Goal: Information Seeking & Learning: Learn about a topic

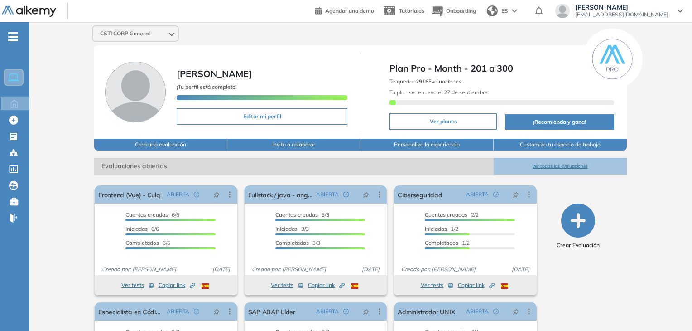
click at [531, 161] on button "Ver todas las evaluaciones" at bounding box center [560, 166] width 133 height 17
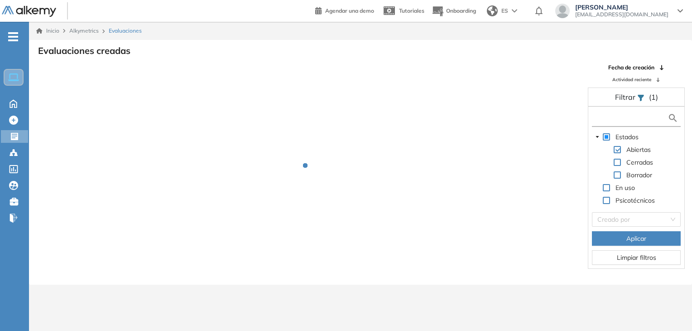
click at [644, 116] on input "text" at bounding box center [630, 118] width 73 height 10
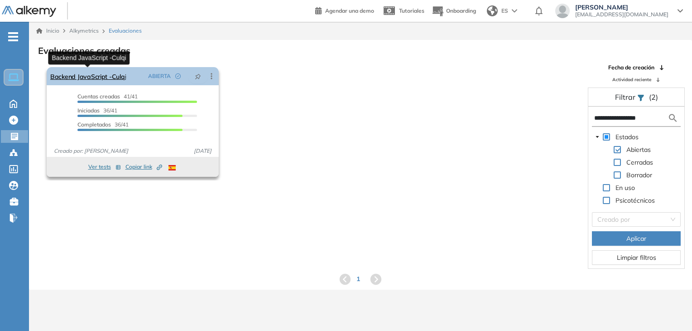
type input "**********"
click at [104, 77] on link "Backend JavaScript -Culqi" at bounding box center [88, 76] width 76 height 18
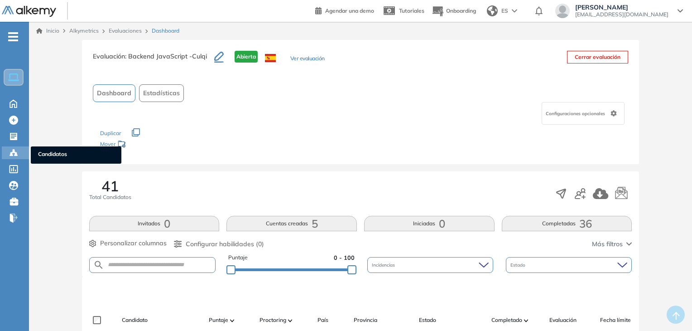
click at [6, 155] on div "Candidatos Candidatos" at bounding box center [15, 152] width 27 height 13
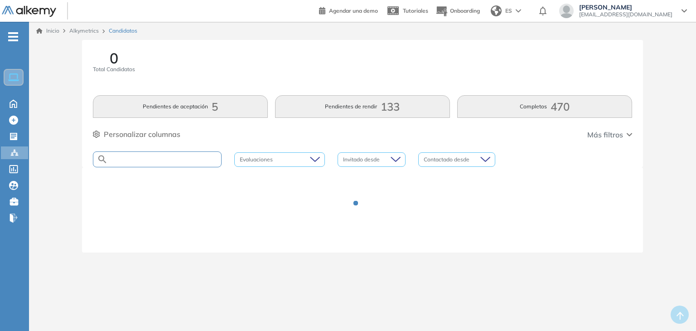
click at [199, 158] on input "text" at bounding box center [164, 159] width 113 height 7
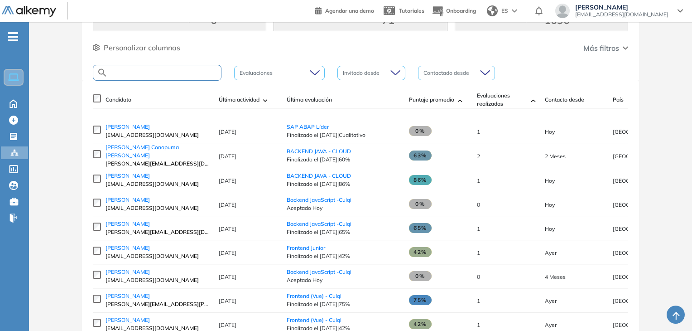
scroll to position [91, 0]
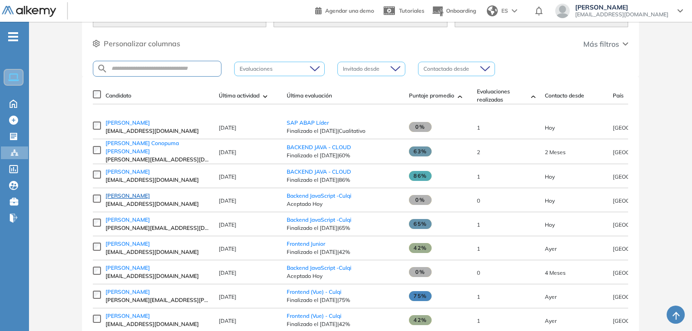
click at [136, 196] on span "[PERSON_NAME]" at bounding box center [128, 195] width 44 height 7
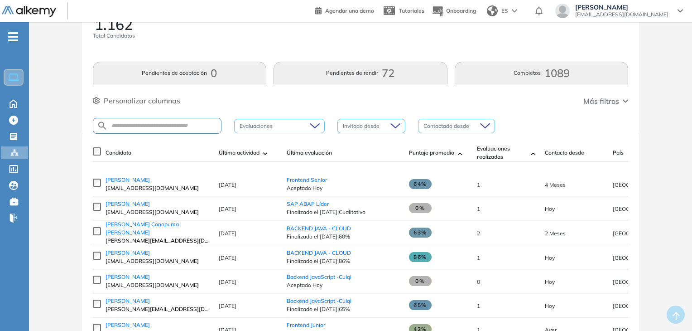
scroll to position [91, 0]
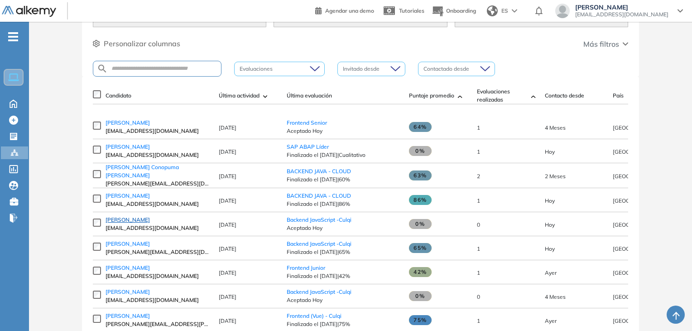
click at [125, 222] on span "[PERSON_NAME]" at bounding box center [128, 219] width 44 height 7
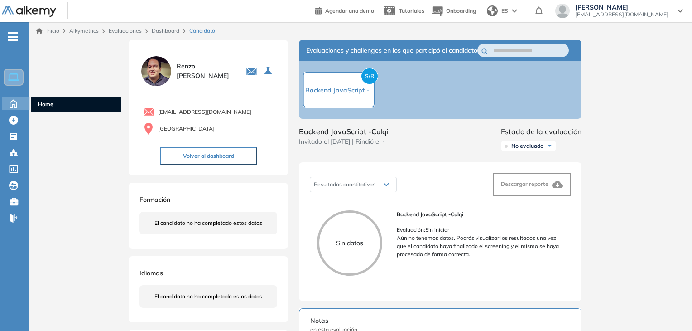
click at [14, 106] on icon at bounding box center [13, 102] width 16 height 11
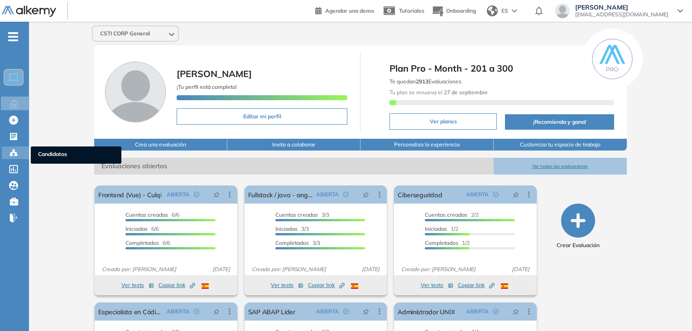
click at [18, 152] on div at bounding box center [14, 151] width 11 height 11
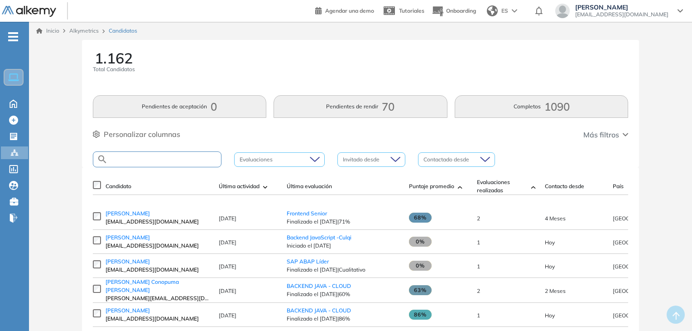
click at [179, 156] on input "text" at bounding box center [164, 159] width 113 height 7
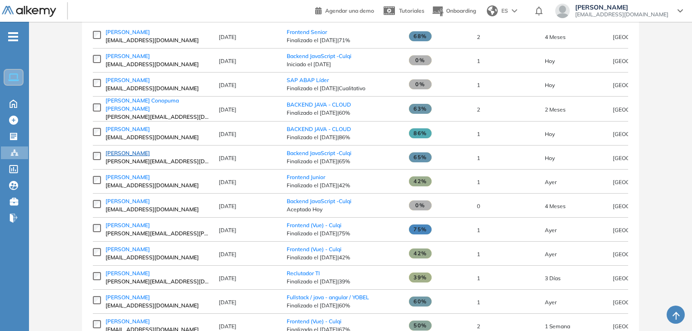
click at [135, 157] on link "[PERSON_NAME]" at bounding box center [158, 153] width 104 height 8
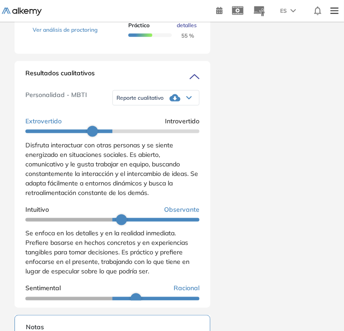
scroll to position [725, 0]
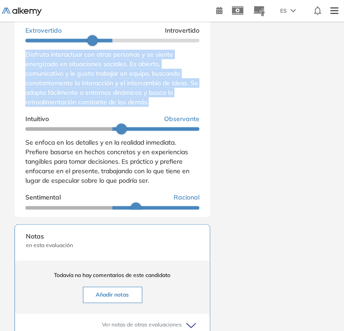
drag, startPoint x: 25, startPoint y: 70, endPoint x: 157, endPoint y: 116, distance: 139.6
click at [157, 107] on div "Disfruta interactuar con otras personas y se siente energizado en situaciones s…" at bounding box center [112, 78] width 174 height 57
copy span "Disfruta interactuar con otras personas y se siente energizado en situaciones s…"
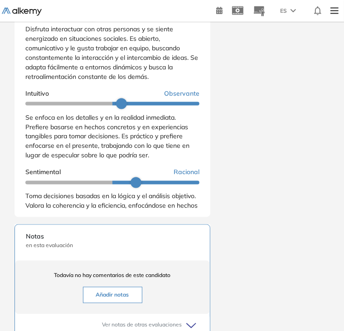
scroll to position [45, 0]
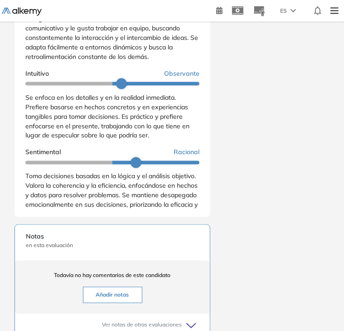
click at [28, 115] on span "Se enfoca en los detalles y en la realidad inmediata. Prefiere basarse en hecho…" at bounding box center [107, 116] width 164 height 46
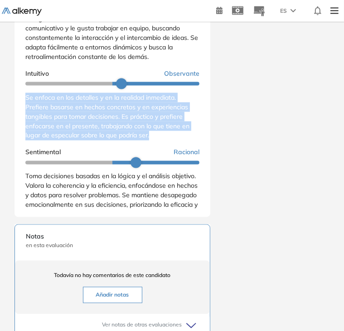
drag, startPoint x: 25, startPoint y: 112, endPoint x: 153, endPoint y: 150, distance: 133.2
click at [153, 140] on div "Se enfoca en los detalles y en la realidad inmediata. Prefiere basarse en hecho…" at bounding box center [112, 117] width 174 height 48
copy span "Se enfoca en los detalles y en la realidad inmediata. Prefiere basarse en hecho…"
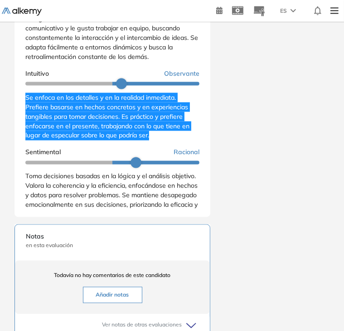
scroll to position [181, 0]
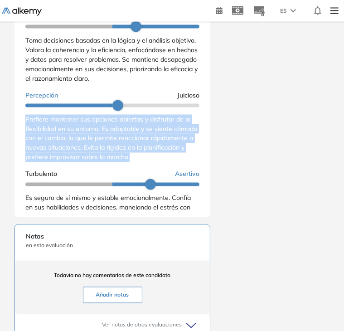
drag, startPoint x: 25, startPoint y: 134, endPoint x: 185, endPoint y: 169, distance: 163.8
click at [185, 162] on div "Prefiere mantener sus opciones abiertas y disfrutar de la flexibilidad en su en…" at bounding box center [112, 139] width 174 height 48
copy span "Prefiere mantener sus opciones abiertas y disfrutar de la flexibilidad en su en…"
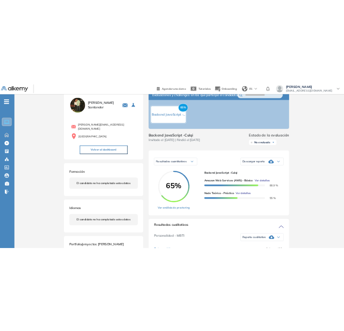
scroll to position [0, 0]
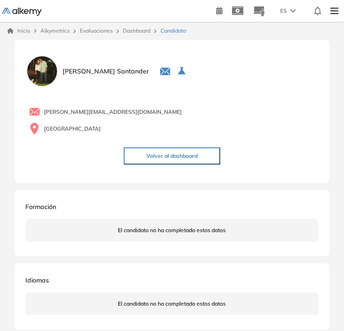
click at [164, 164] on div "[PERSON_NAME][EMAIL_ADDRESS][DOMAIN_NAME] Perú Volver al dashboard" at bounding box center [171, 133] width 293 height 77
click at [164, 159] on button "Volver al dashboard" at bounding box center [172, 155] width 97 height 17
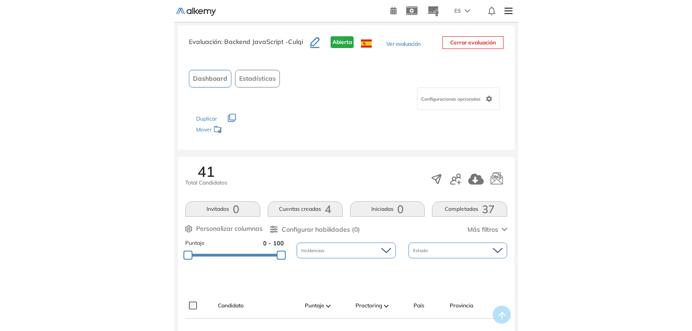
scroll to position [102, 0]
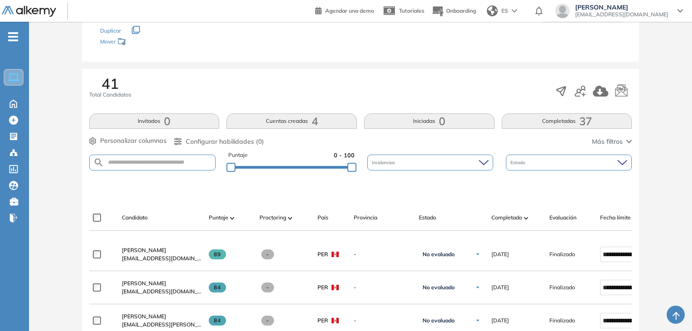
click at [169, 165] on form at bounding box center [152, 163] width 127 height 16
click at [169, 159] on input "text" at bounding box center [159, 162] width 111 height 7
type input "*****"
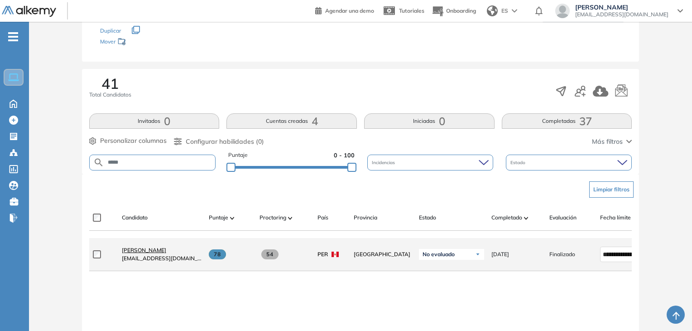
click at [135, 251] on span "[PERSON_NAME]" at bounding box center [144, 249] width 44 height 7
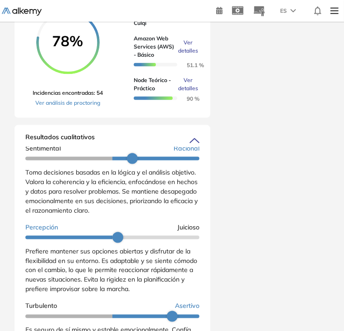
scroll to position [216, 0]
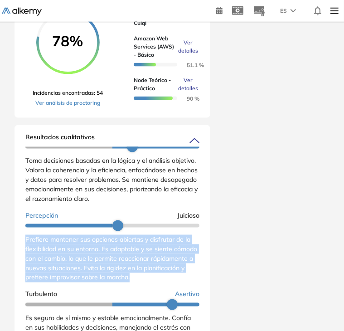
drag, startPoint x: 25, startPoint y: 252, endPoint x: 196, endPoint y: 295, distance: 175.6
click at [196, 295] on div "Personalidad - MBTI Reporte cualitativo Reporte con Afinidad AI Reporte sin Afi…" at bounding box center [112, 255] width 174 height 217
copy span "Prefiere mantener sus opciones abiertas y disfrutar de la flexibilidad en su en…"
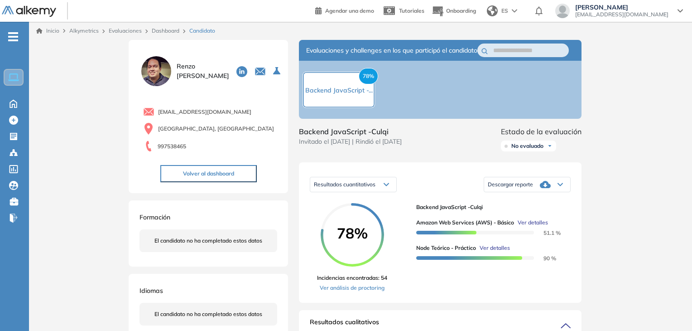
scroll to position [159, 0]
